Goal: Navigation & Orientation: Understand site structure

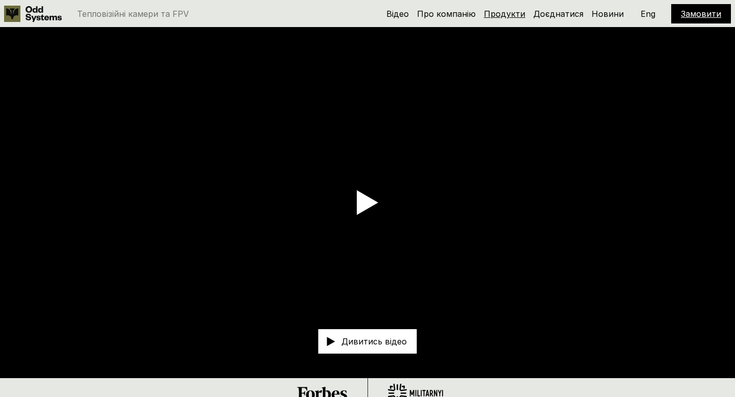
click at [516, 13] on link "Продукти" at bounding box center [504, 14] width 41 height 10
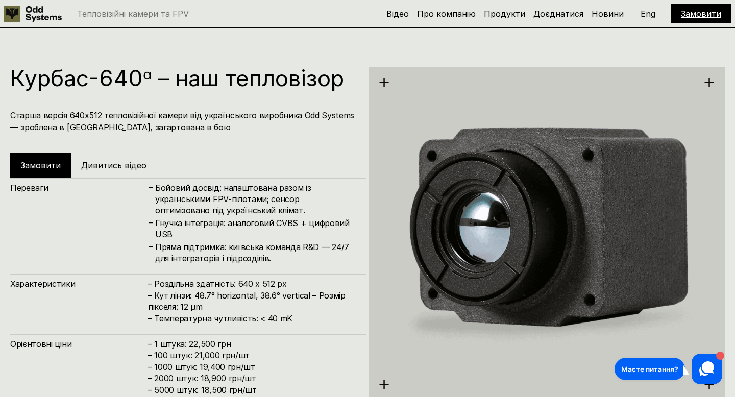
scroll to position [1503, 0]
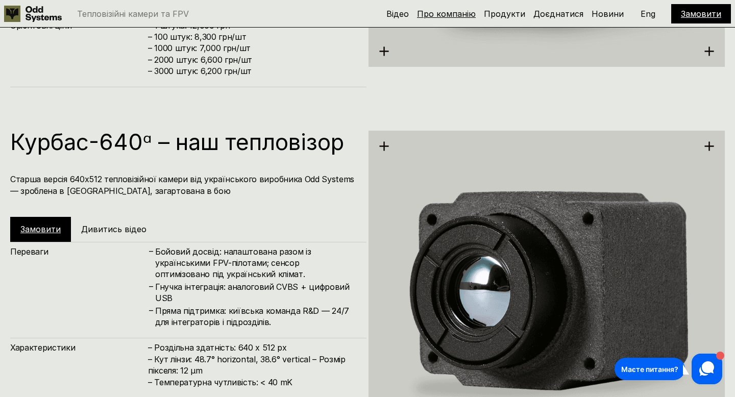
click at [456, 15] on link "Про компанію" at bounding box center [446, 14] width 59 height 10
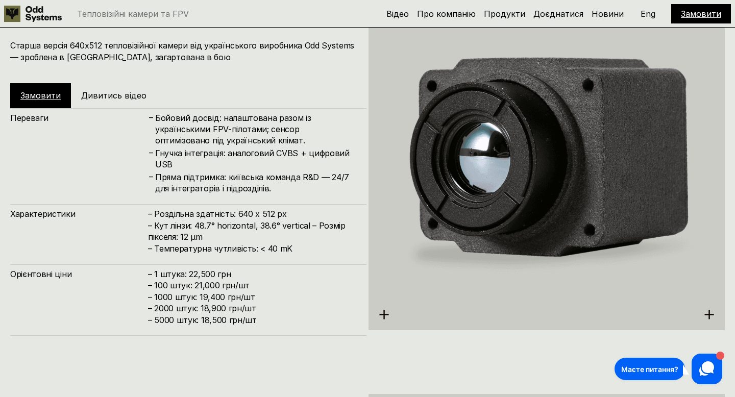
scroll to position [1627, 0]
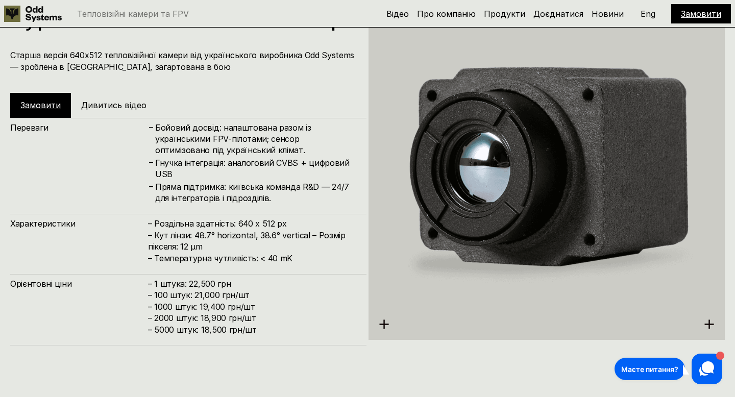
click at [31, 130] on h4 "Переваги" at bounding box center [79, 127] width 138 height 11
click at [106, 104] on h5 "Дивитись відео" at bounding box center [113, 105] width 65 height 11
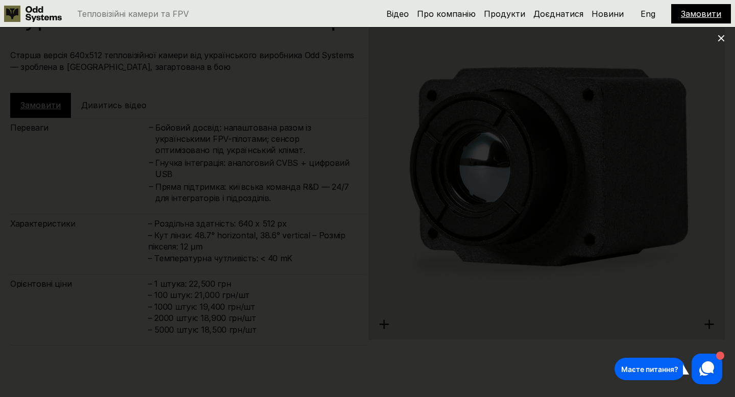
click at [18, 228] on div at bounding box center [367, 198] width 735 height 397
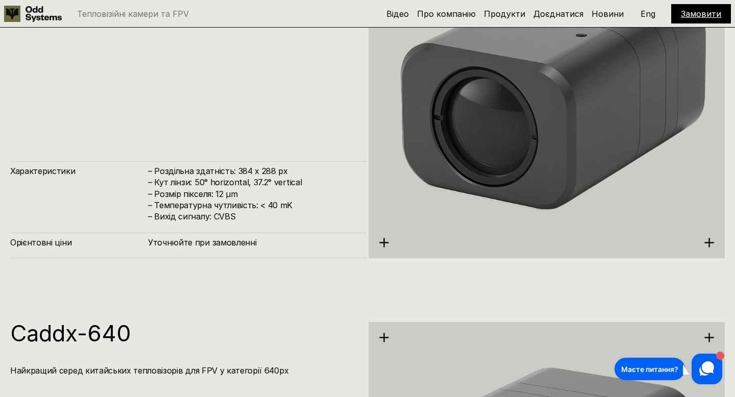
scroll to position [2106, 0]
click at [383, 239] on icon at bounding box center [384, 242] width 11 height 11
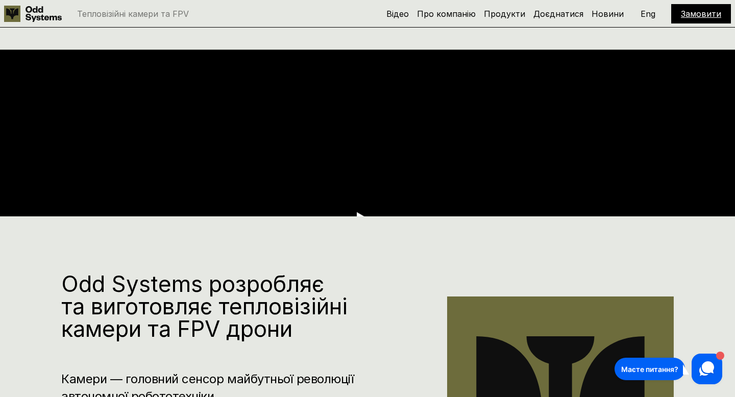
scroll to position [0, 0]
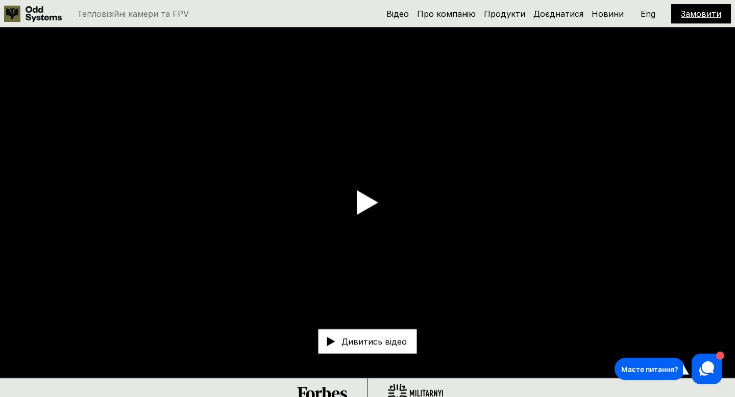
click at [265, 221] on video at bounding box center [367, 203] width 735 height 351
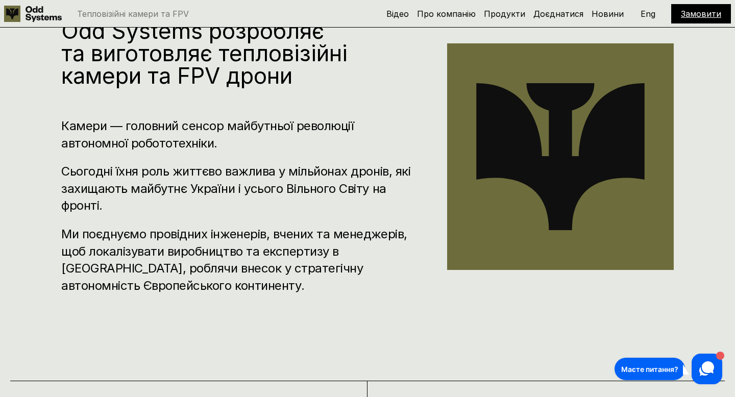
scroll to position [446, 0]
click at [563, 10] on link "Доєднатися" at bounding box center [558, 14] width 50 height 10
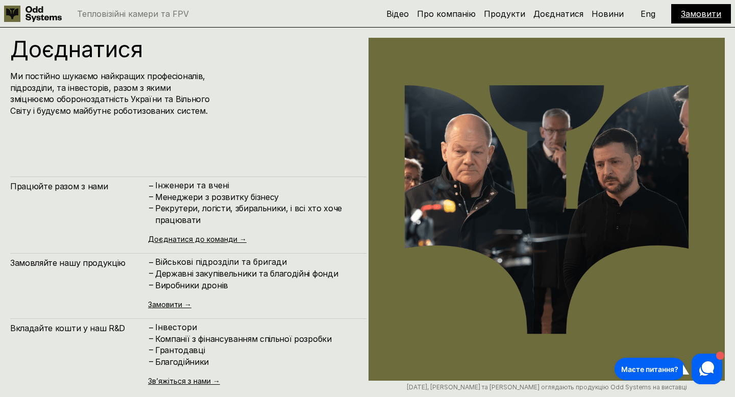
scroll to position [4792, 0]
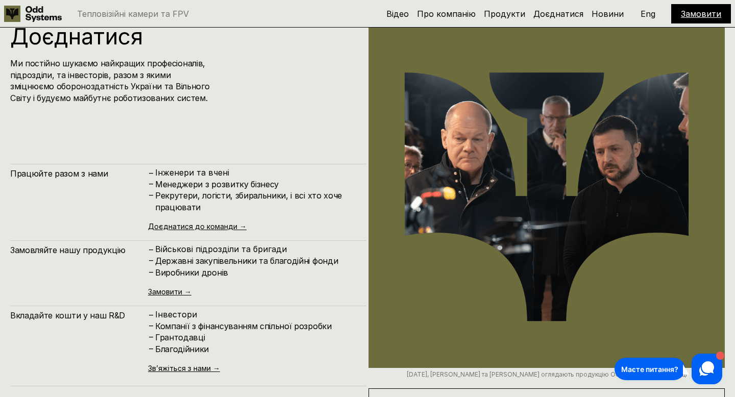
click at [27, 9] on icon at bounding box center [44, 14] width 36 height 16
